Goal: Information Seeking & Learning: Understand process/instructions

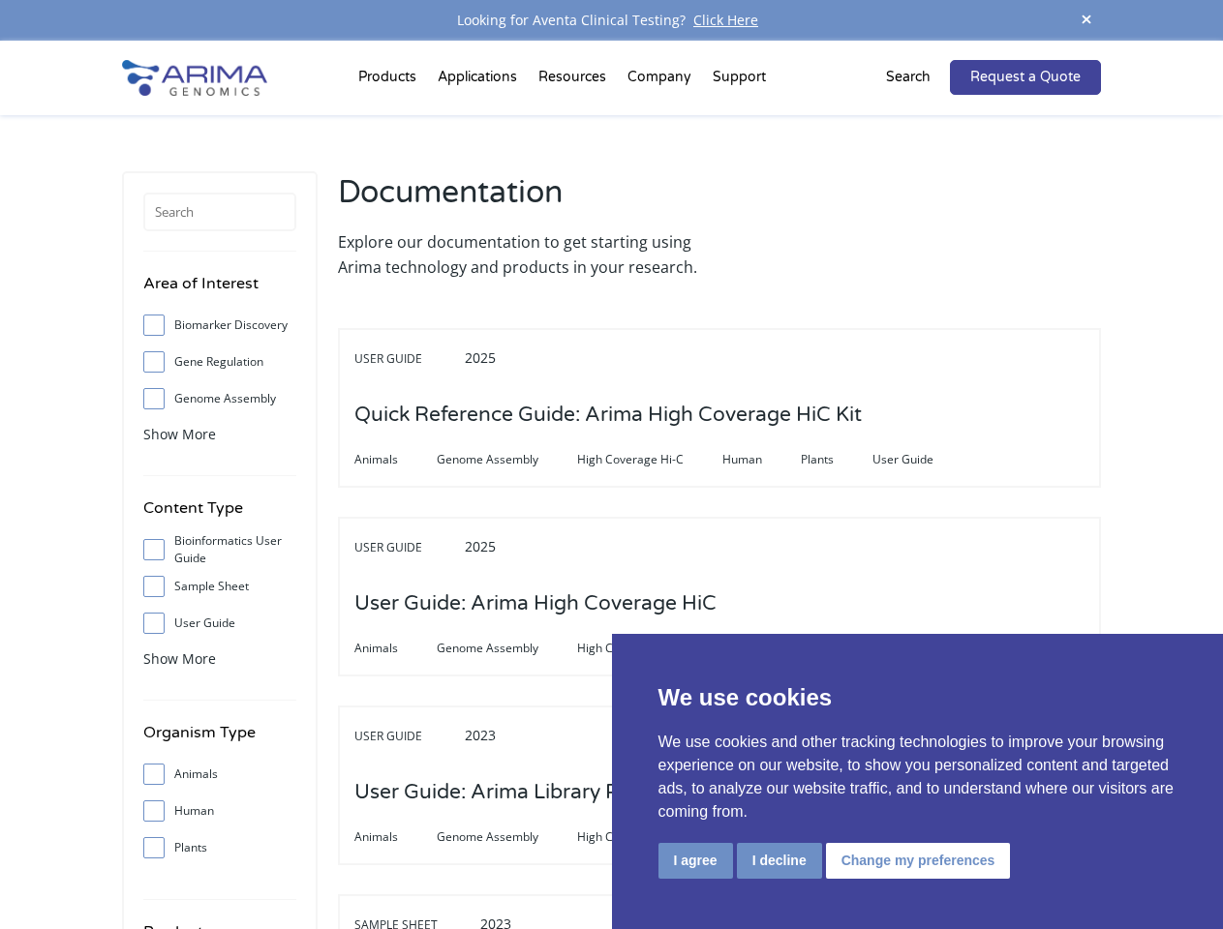
click at [611, 465] on span "High Coverage Hi-C" at bounding box center [649, 459] width 145 height 23
click at [695, 861] on button "I agree" at bounding box center [695, 861] width 75 height 36
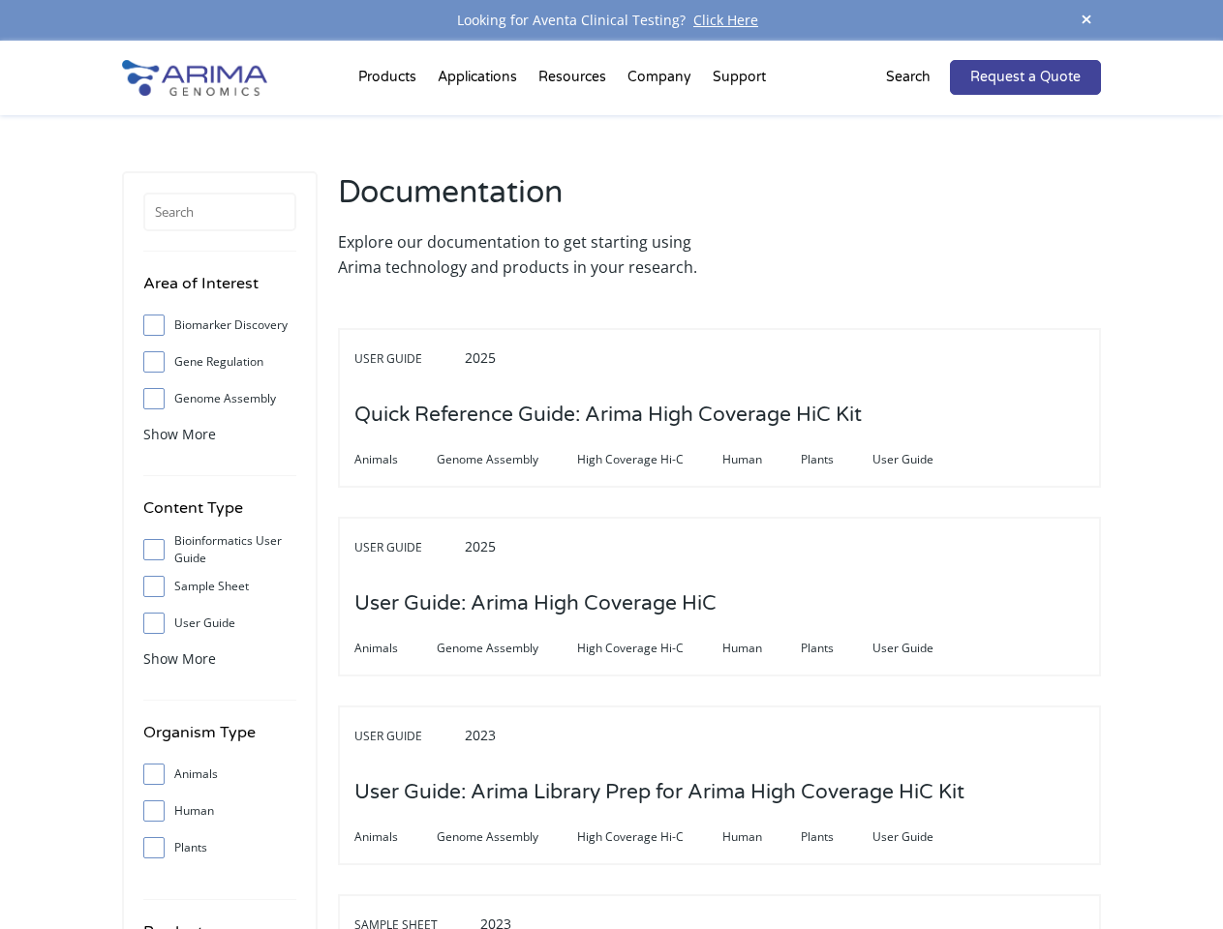
click at [778, 861] on div "User Guide 2023 User Guide: Arima Library Prep for Arima High Coverage HiC Kit …" at bounding box center [719, 786] width 763 height 160
click at [915, 861] on div "User Guide 2023 User Guide: Arima Library Prep for Arima High Coverage HiC Kit …" at bounding box center [719, 786] width 763 height 160
click at [1086, 20] on span at bounding box center [1086, 21] width 29 height 26
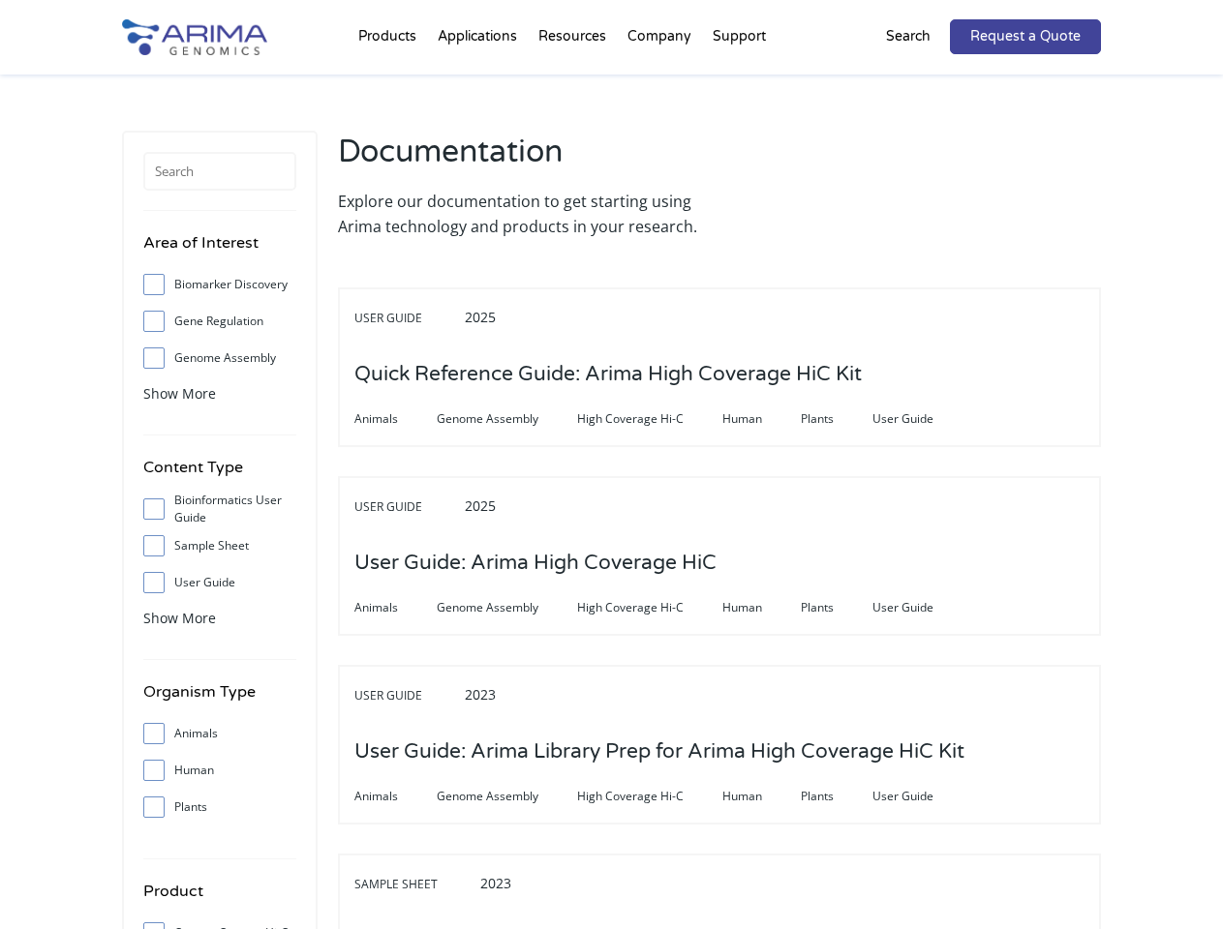
click at [611, 485] on div "User Guide 2025 User Guide: Arima High Coverage HiC Animals Genome Assembly Hig…" at bounding box center [719, 556] width 763 height 160
